Goal: Information Seeking & Learning: Understand process/instructions

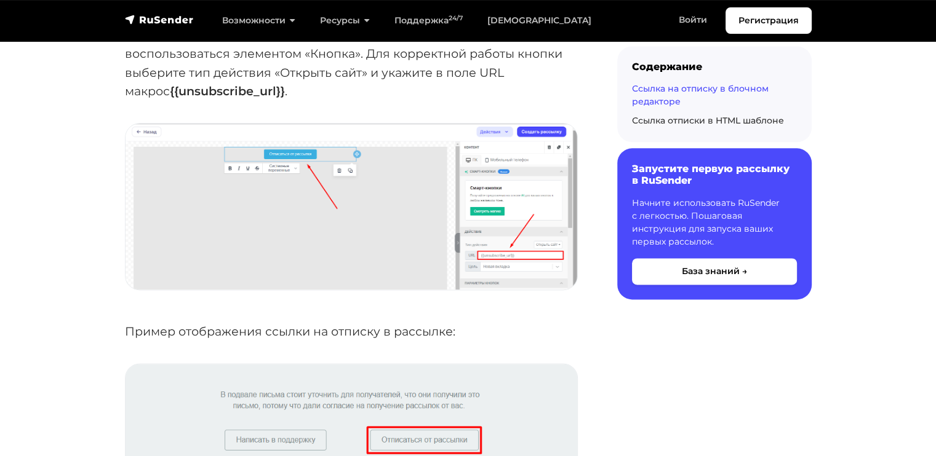
scroll to position [1476, 0]
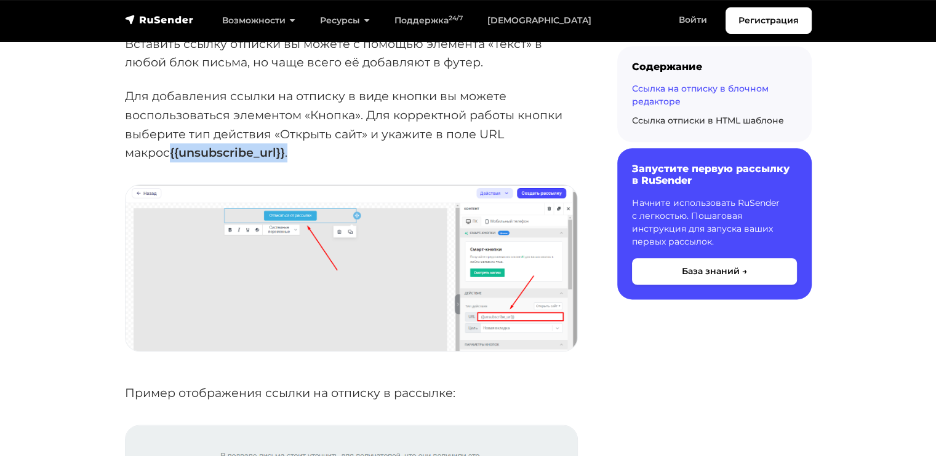
drag, startPoint x: 245, startPoint y: 156, endPoint x: 121, endPoint y: 161, distance: 124.3
click at [118, 162] on div "Ссылка на отписку в блочном редакторе При редактировании или создании шаблона п…" at bounding box center [350, 320] width 467 height 3120
click at [122, 161] on div "Ссылка на отписку в блочном редакторе При редактировании или создании шаблона п…" at bounding box center [350, 320] width 467 height 3120
click at [170, 149] on strong "{{unsubscribe_url}}" at bounding box center [227, 152] width 115 height 15
drag, startPoint x: 125, startPoint y: 152, endPoint x: 239, endPoint y: 159, distance: 114.6
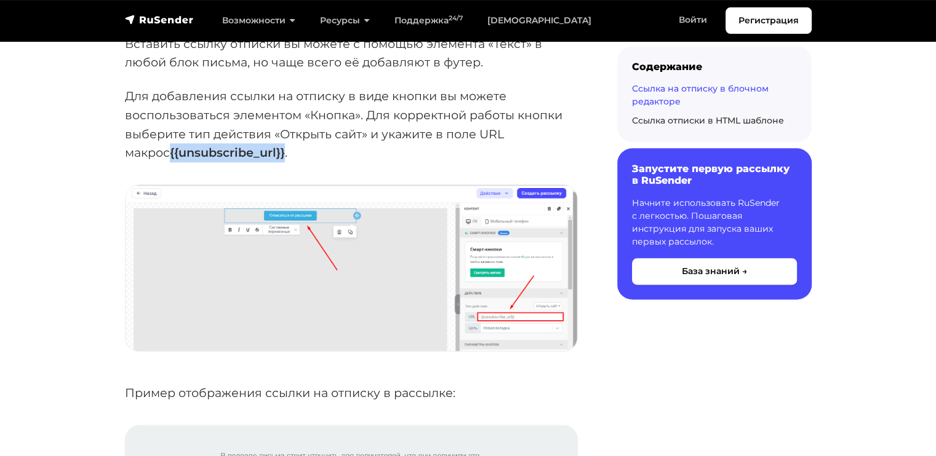
click at [239, 159] on p "Для добавления ссылки на отписку в виде кнопки вы можете воспользоваться элемен…" at bounding box center [351, 125] width 453 height 76
copy strong "{{unsubscribe_url}}"
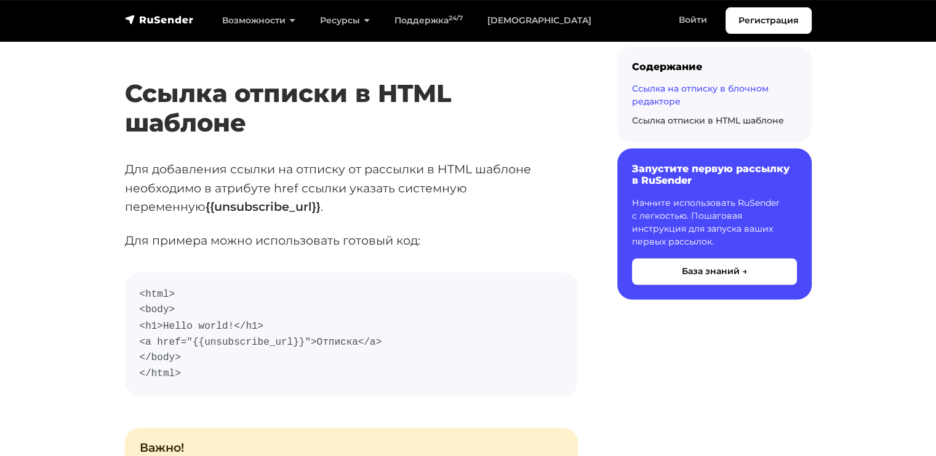
scroll to position [2091, 0]
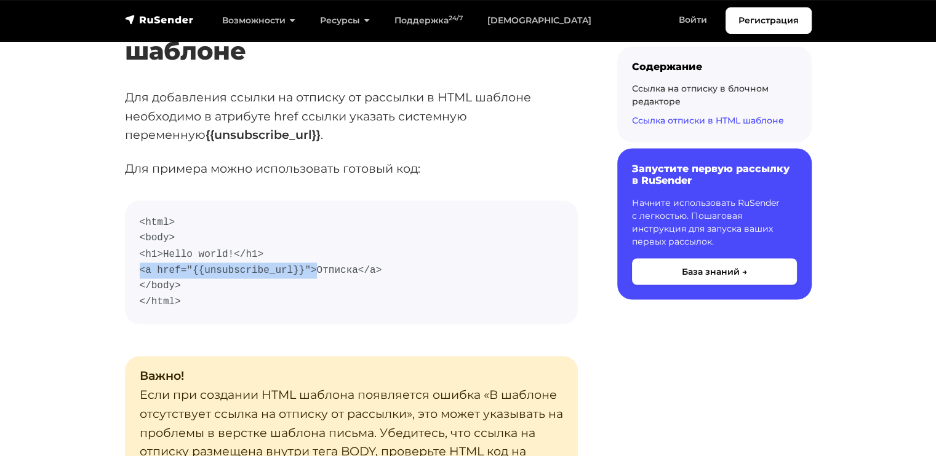
drag, startPoint x: 140, startPoint y: 269, endPoint x: 304, endPoint y: 271, distance: 164.2
click at [304, 271] on code "<html> <body> <h1>Hello world!</h1> <a href="{{unsubscribe_url}}">Отписка</a> <…" at bounding box center [351, 262] width 423 height 95
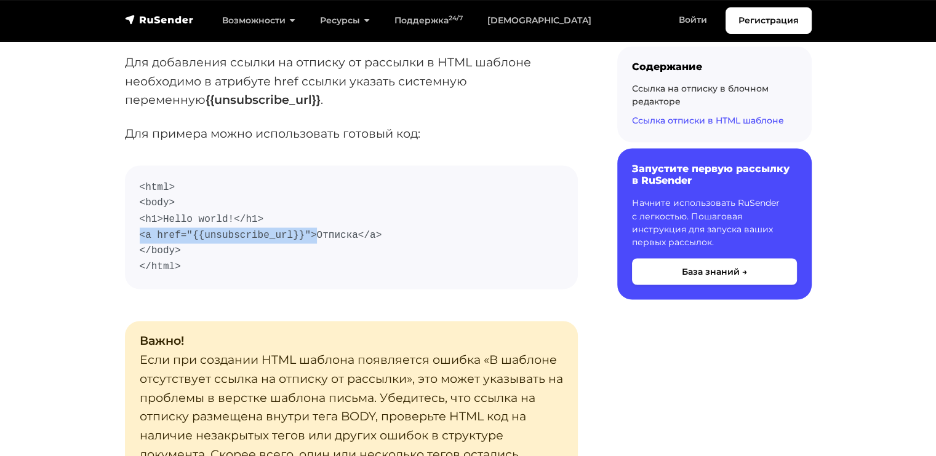
scroll to position [2214, 0]
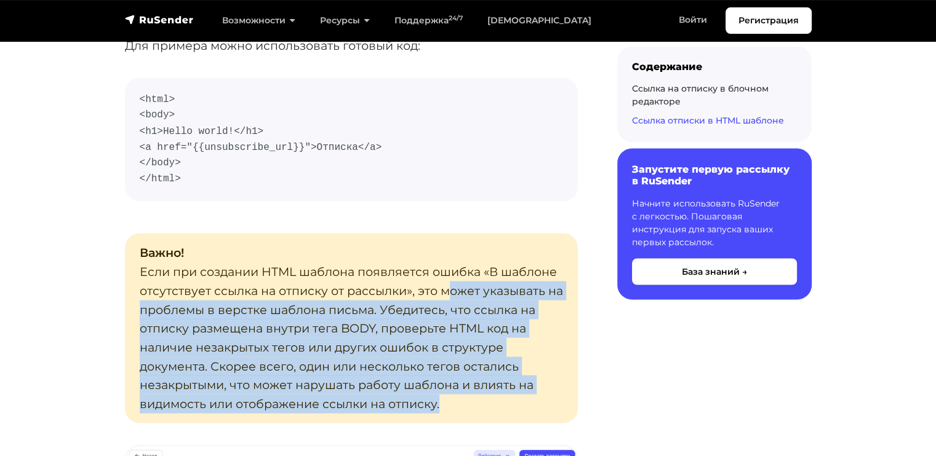
drag, startPoint x: 442, startPoint y: 287, endPoint x: 485, endPoint y: 404, distance: 124.9
click at [485, 404] on p "Важно! Если при создании HTML шаблона появляется ошибка «В шаблоне отсутствует …" at bounding box center [351, 327] width 453 height 189
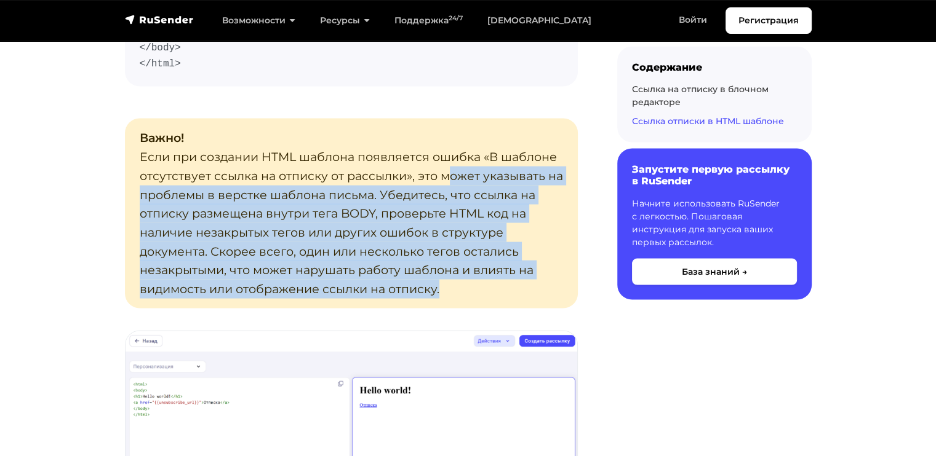
scroll to position [2337, 0]
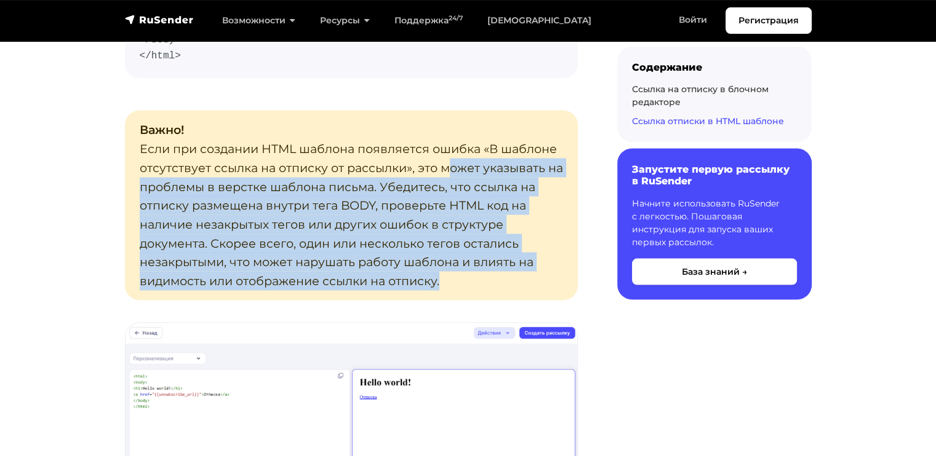
click at [292, 294] on p "Важно! Если при создании HTML шаблона появляется ошибка «В шаблоне отсутствует …" at bounding box center [351, 204] width 453 height 189
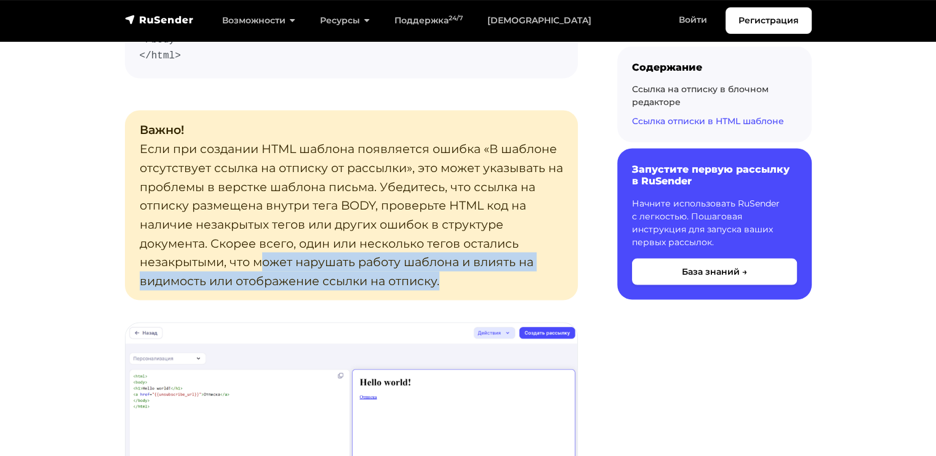
drag, startPoint x: 264, startPoint y: 258, endPoint x: 464, endPoint y: 292, distance: 202.6
click at [464, 292] on p "Важно! Если при создании HTML шаблона появляется ошибка «В шаблоне отсутствует …" at bounding box center [351, 204] width 453 height 189
click at [466, 289] on p "Важно! Если при создании HTML шаблона появляется ошибка «В шаблоне отсутствует …" at bounding box center [351, 204] width 453 height 189
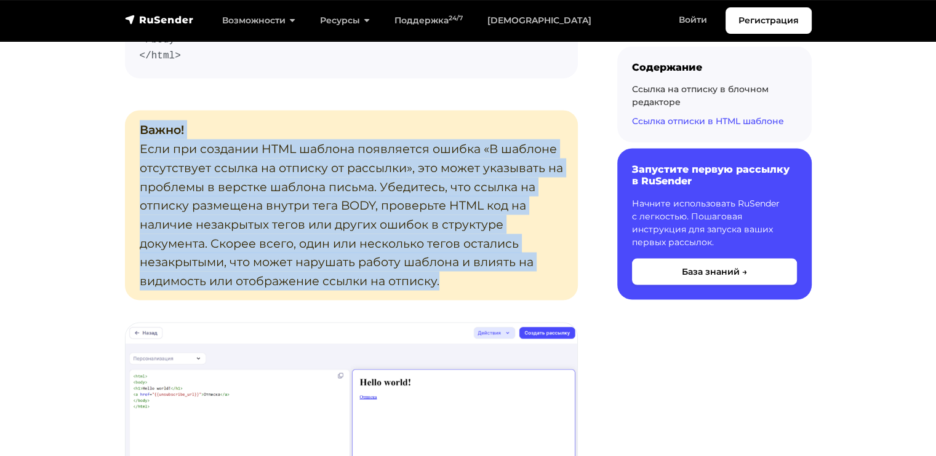
drag, startPoint x: 473, startPoint y: 283, endPoint x: 137, endPoint y: 131, distance: 369.2
click at [137, 131] on p "Важно! Если при создании HTML шаблона появляется ошибка «В шаблоне отсутствует …" at bounding box center [351, 204] width 453 height 189
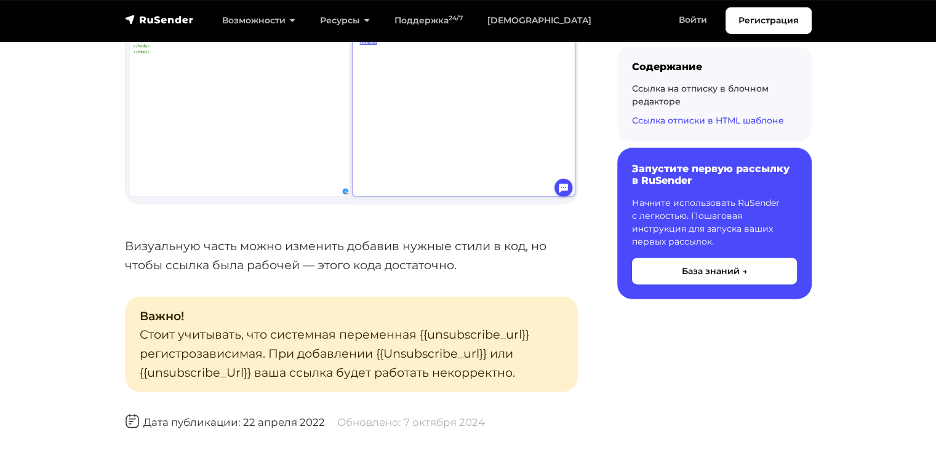
scroll to position [2768, 0]
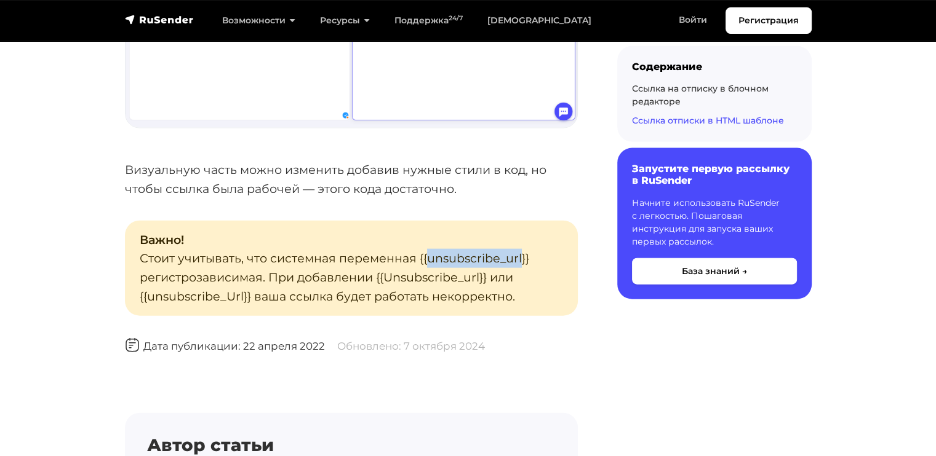
drag, startPoint x: 427, startPoint y: 258, endPoint x: 521, endPoint y: 260, distance: 93.5
click at [521, 260] on p "Важно! Стоит учитывать, что системная переменная {{unsubscribe_url}} регистроза…" at bounding box center [351, 268] width 453 height 95
copy p "unsubscribe_url"
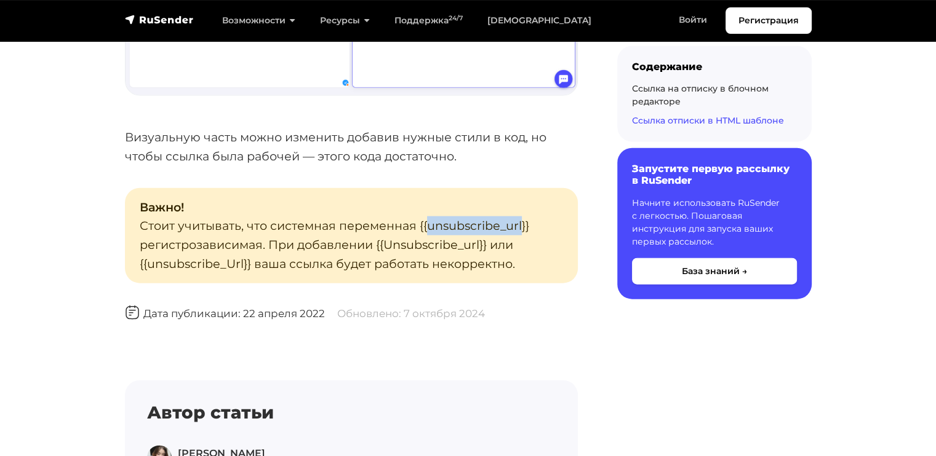
scroll to position [2891, 0]
